Goal: Task Accomplishment & Management: Manage account settings

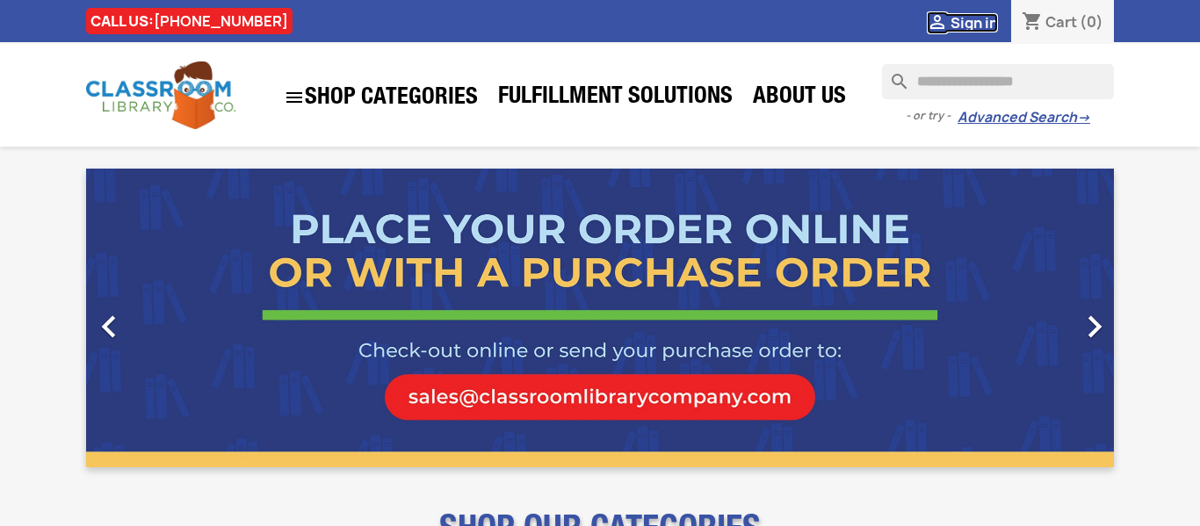
click at [969, 24] on span "Sign in" at bounding box center [974, 22] width 47 height 19
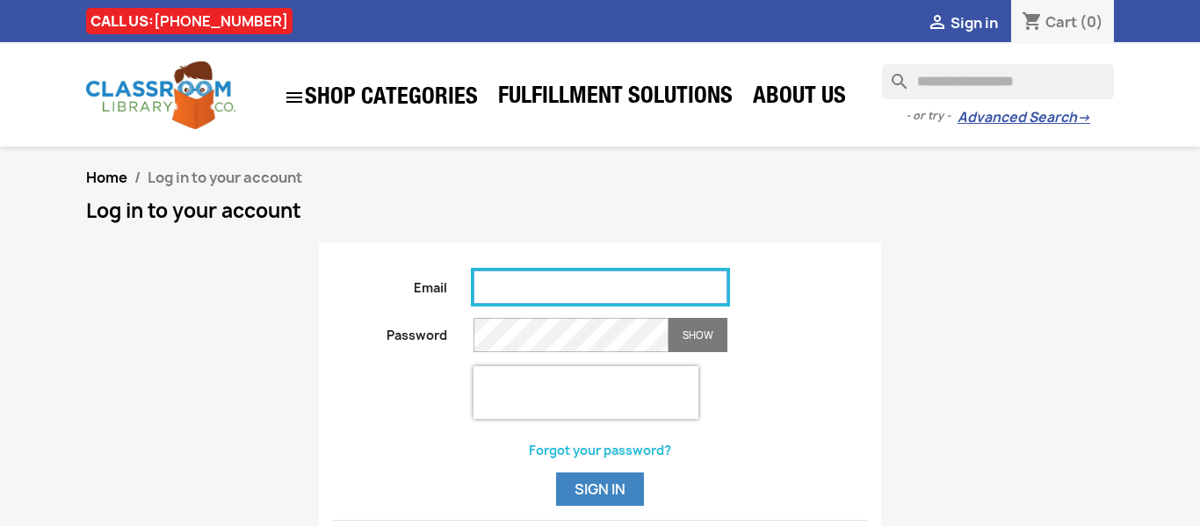
click at [606, 286] on input "Email" at bounding box center [601, 287] width 254 height 33
type input "**********"
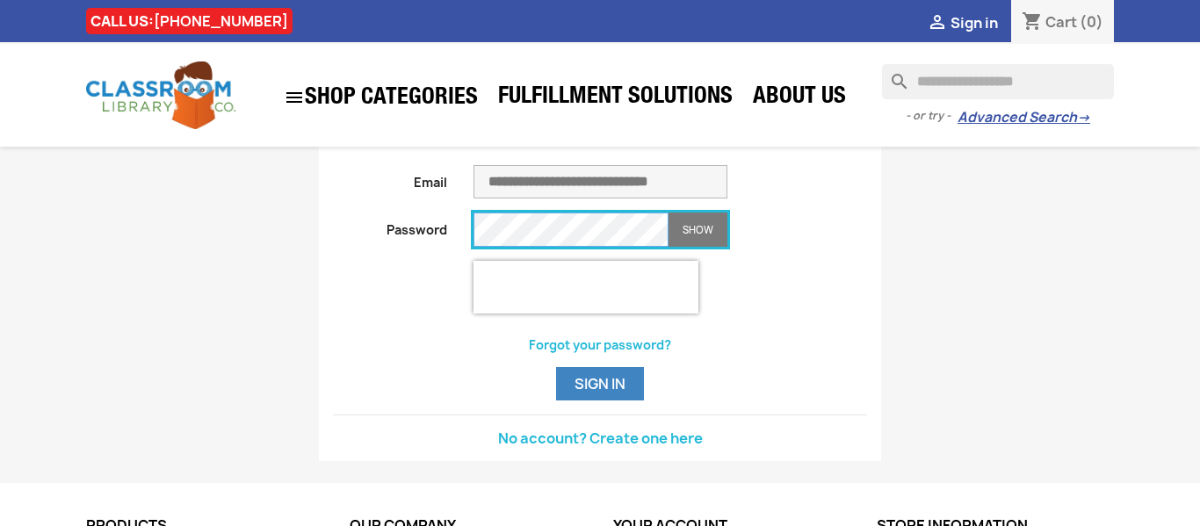
scroll to position [126, 0]
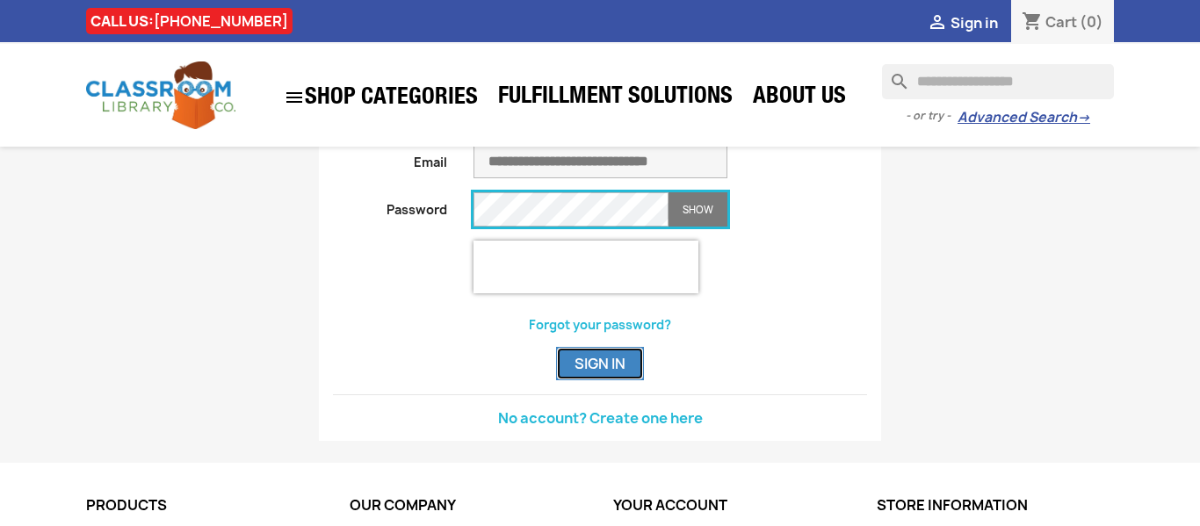
click at [608, 355] on button "Sign in" at bounding box center [600, 363] width 88 height 33
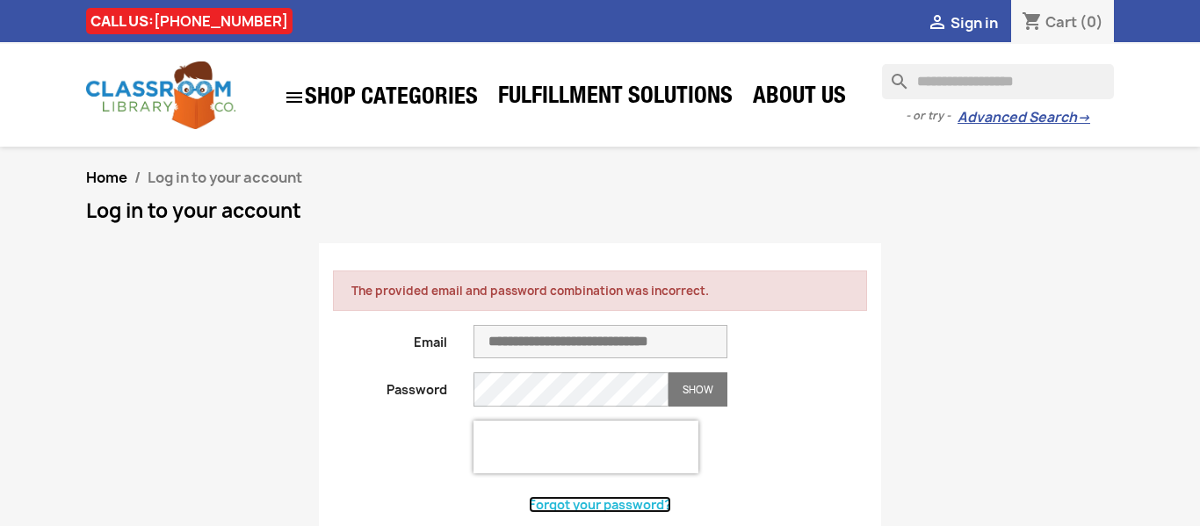
click at [636, 506] on link "Forgot your password?" at bounding box center [600, 504] width 142 height 17
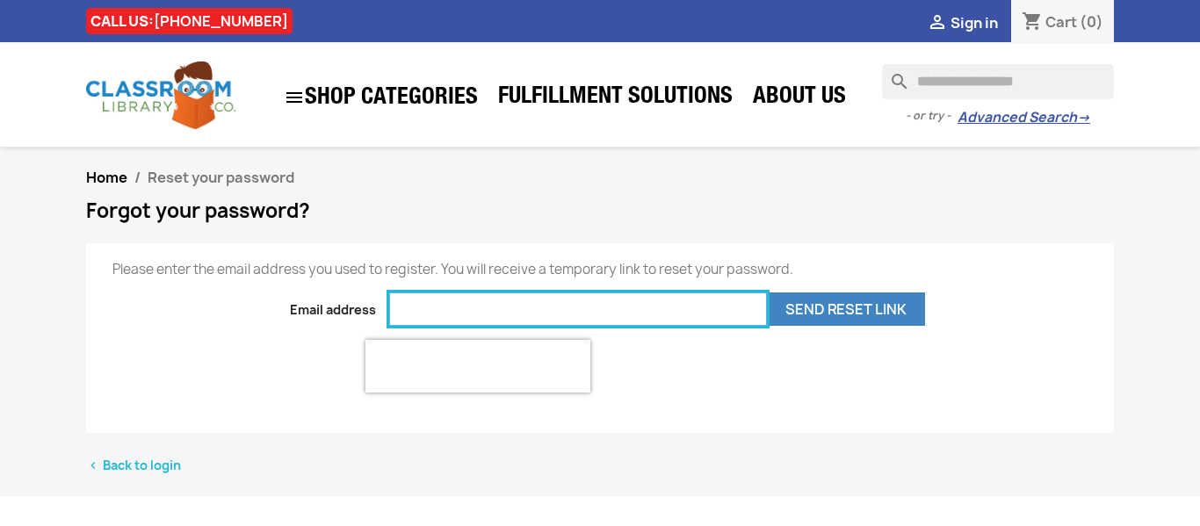
click at [577, 302] on input "email" at bounding box center [578, 309] width 378 height 33
type input "**********"
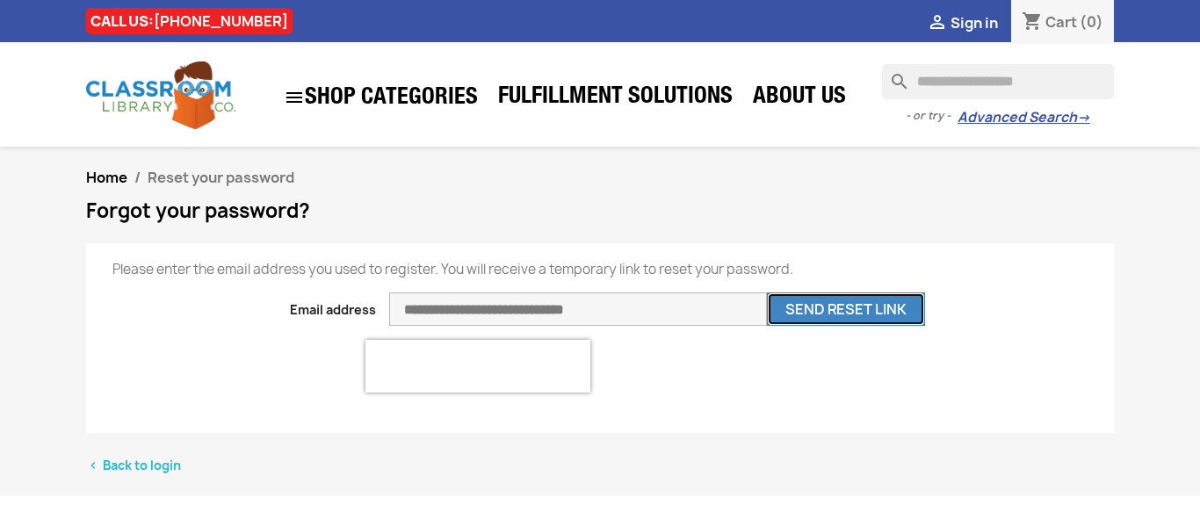
click at [799, 311] on button "Send reset link" at bounding box center [846, 309] width 158 height 33
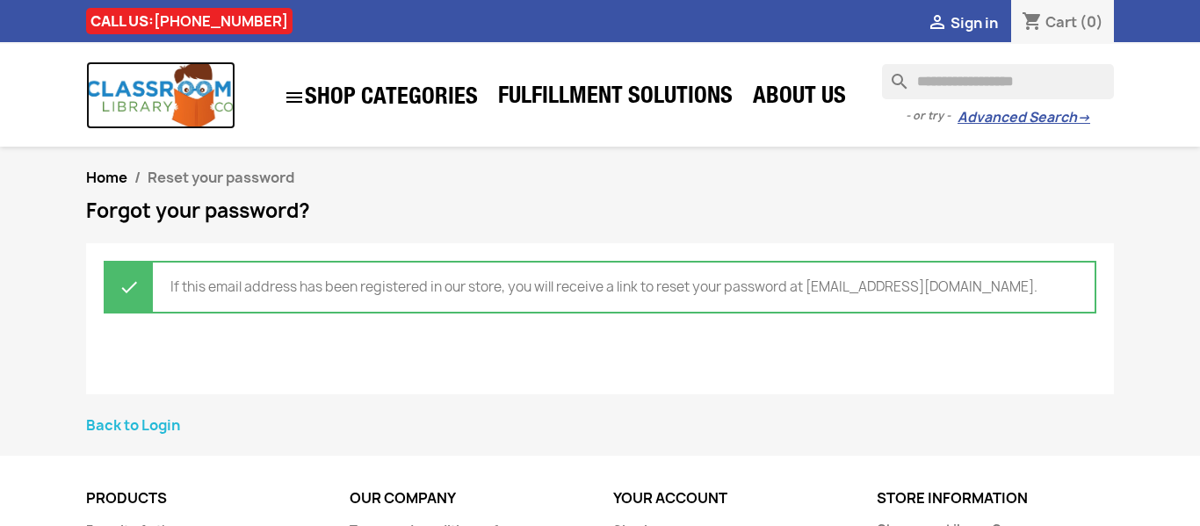
click at [206, 112] on img at bounding box center [160, 96] width 149 height 68
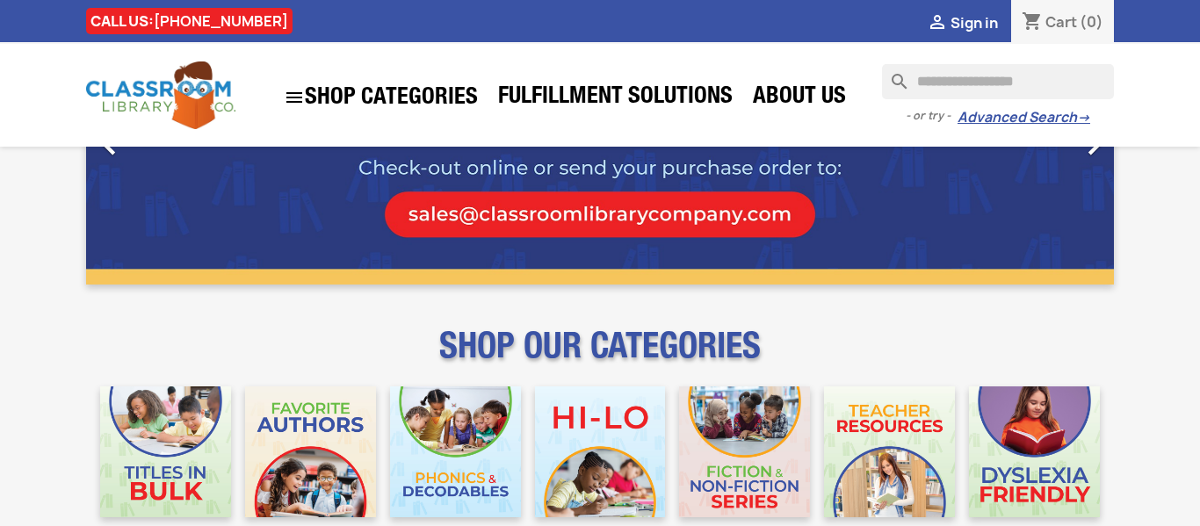
scroll to position [147, 0]
